Goal: Transaction & Acquisition: Purchase product/service

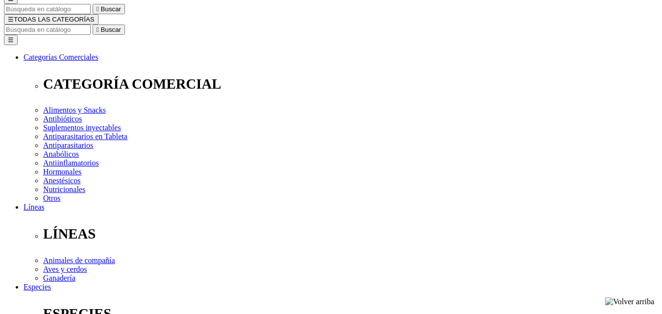
scroll to position [98, 0]
select select "3"
type input "2"
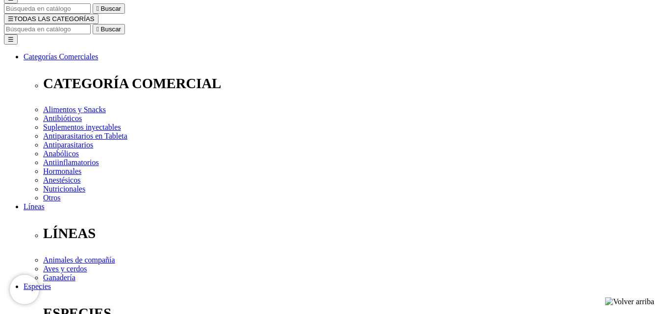
select select "4"
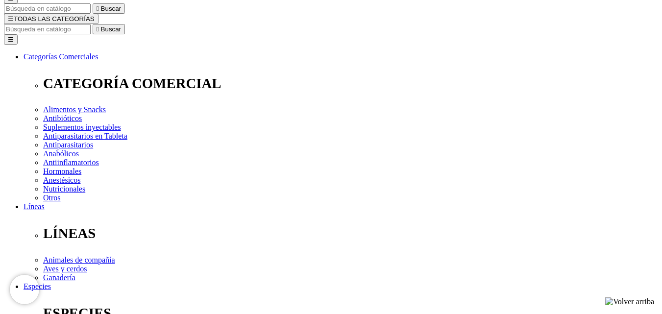
type input "1"
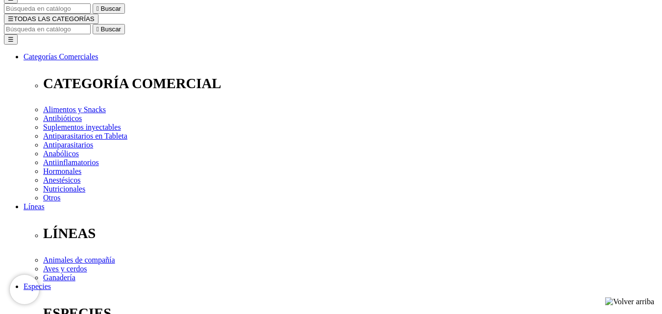
select select "5"
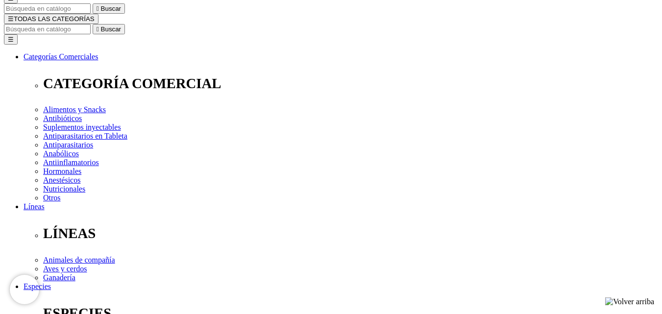
select select "12"
select select "5"
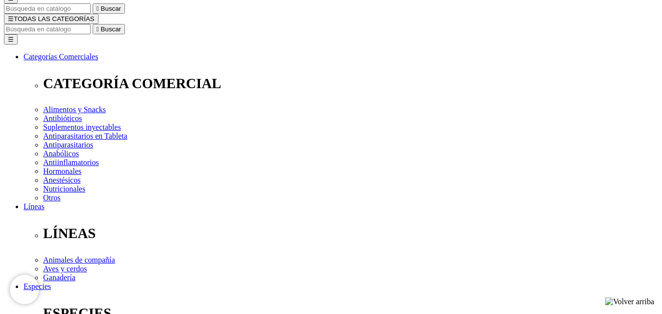
select select "5"
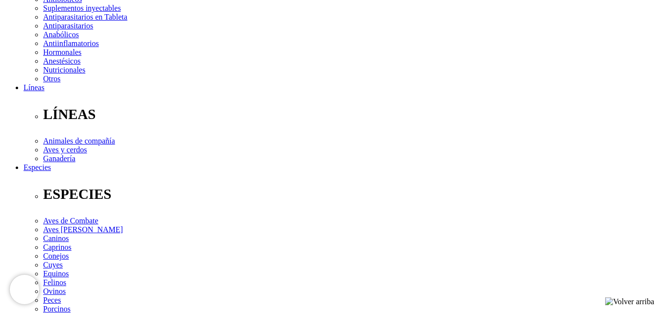
scroll to position [98, 0]
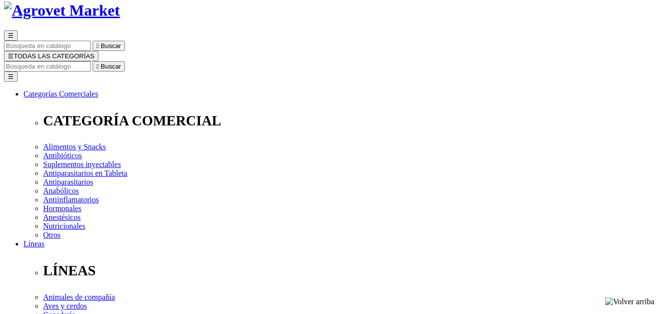
scroll to position [147, 0]
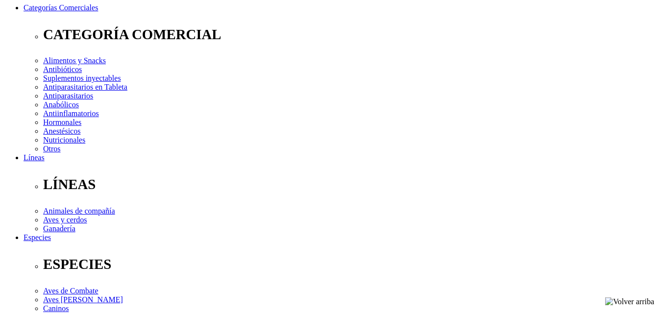
select select "4"
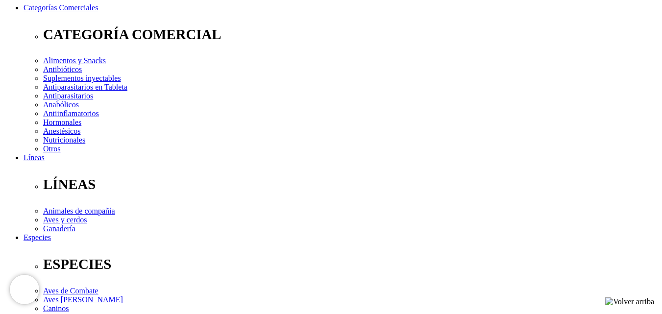
select select "12"
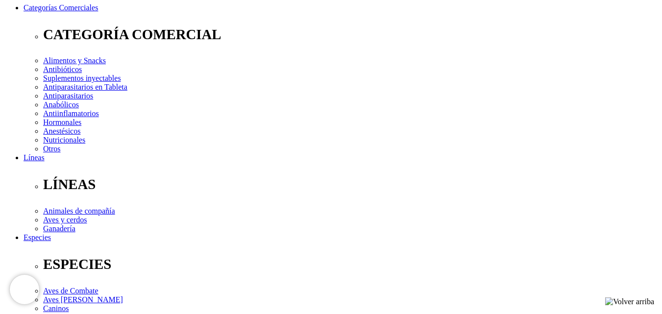
select select "12"
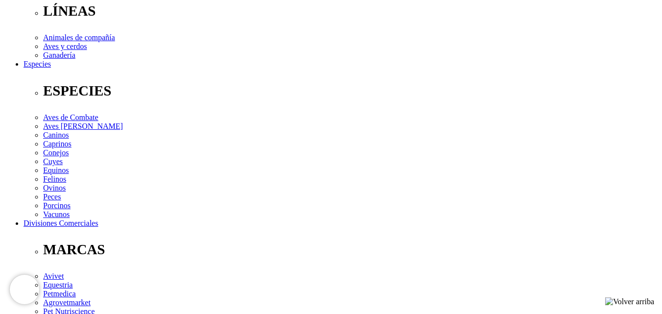
scroll to position [216, 0]
